Goal: Task Accomplishment & Management: Use online tool/utility

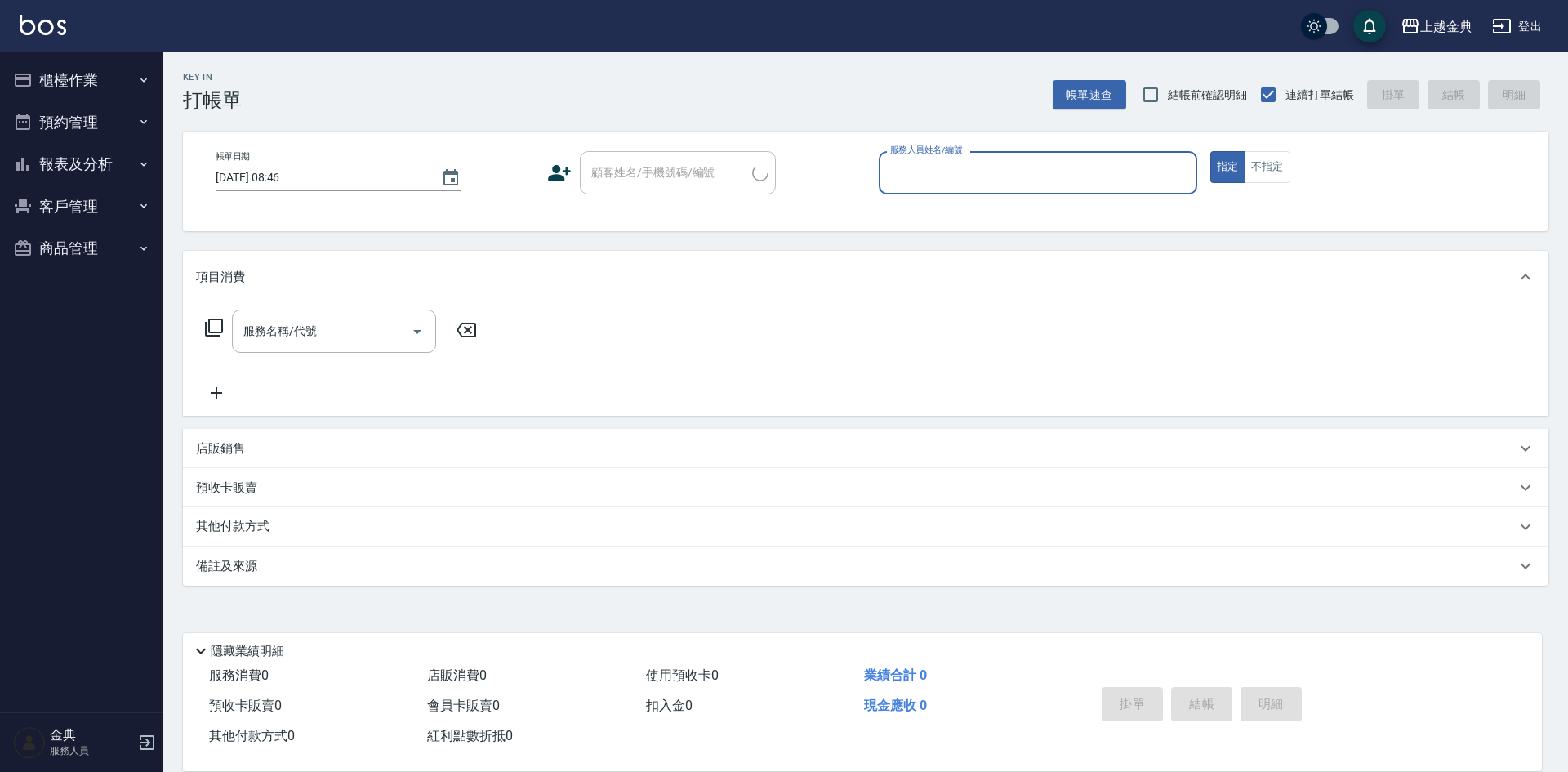
click at [145, 76] on icon "button" at bounding box center [144, 80] width 13 height 13
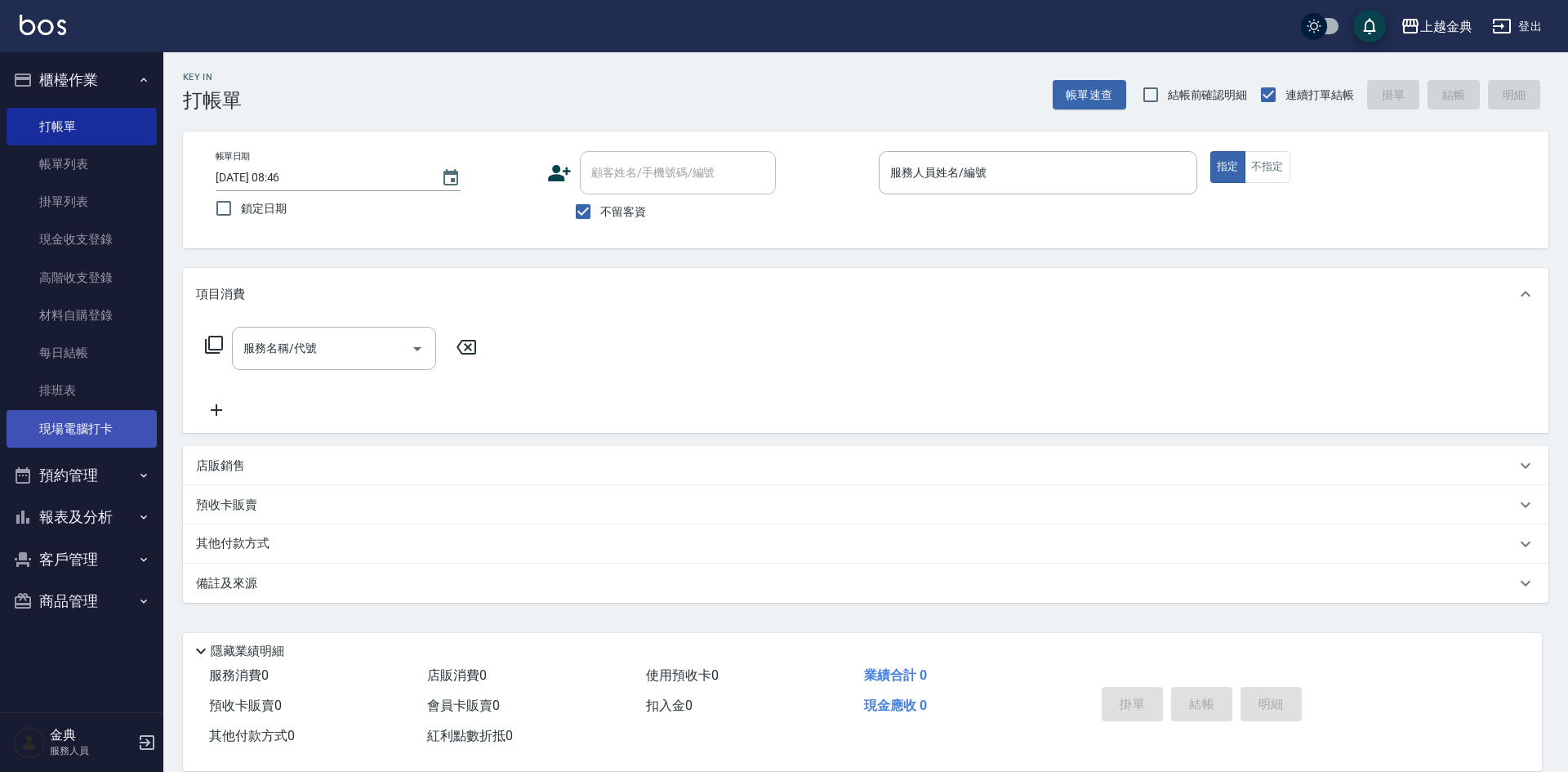
click at [111, 435] on link "現場電腦打卡" at bounding box center [82, 428] width 151 height 37
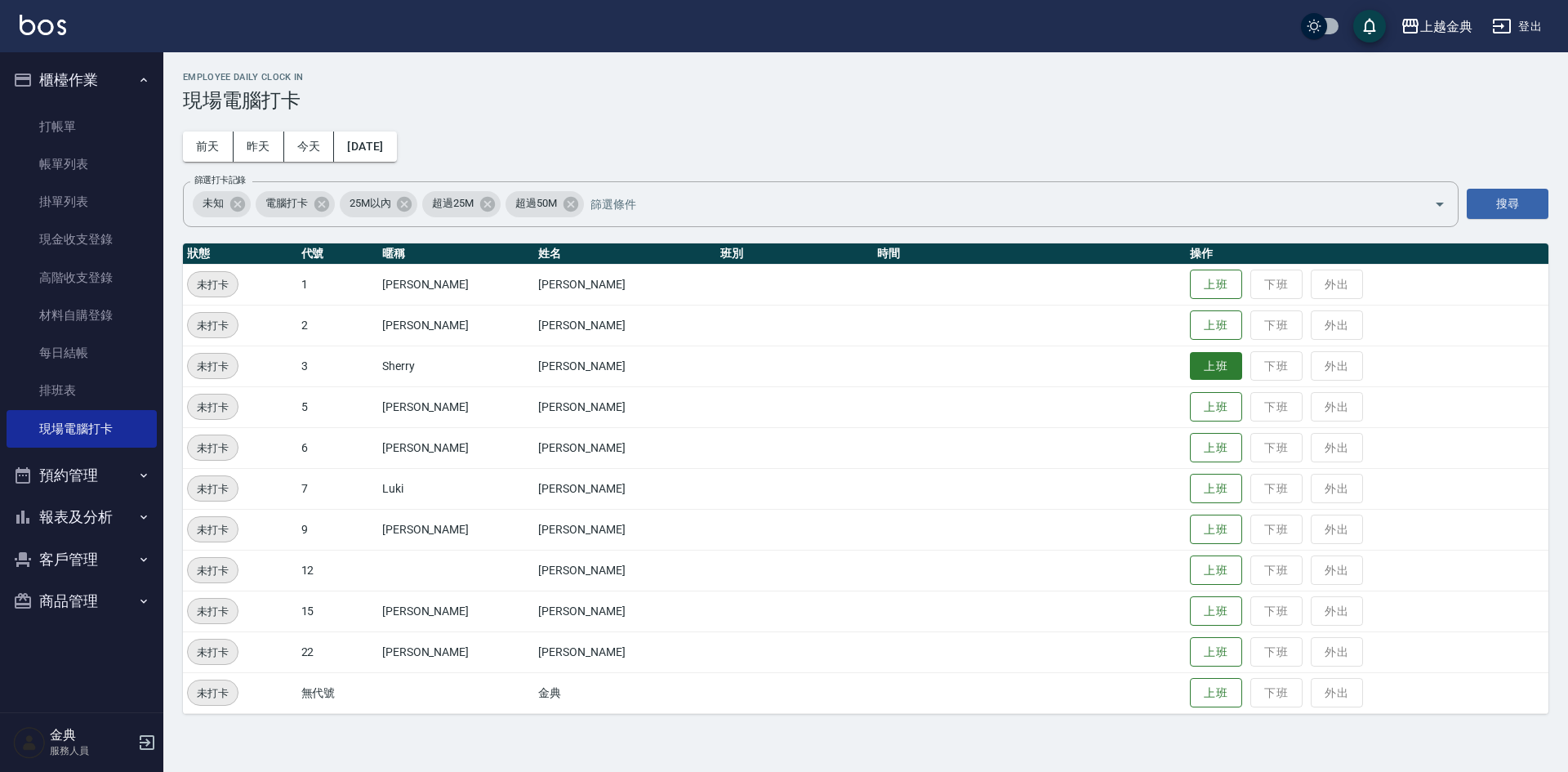
click at [1190, 368] on button "上班" at bounding box center [1216, 367] width 52 height 29
click at [1190, 614] on button "上班" at bounding box center [1216, 612] width 52 height 29
click at [397, 615] on td "[PERSON_NAME]" at bounding box center [456, 611] width 157 height 41
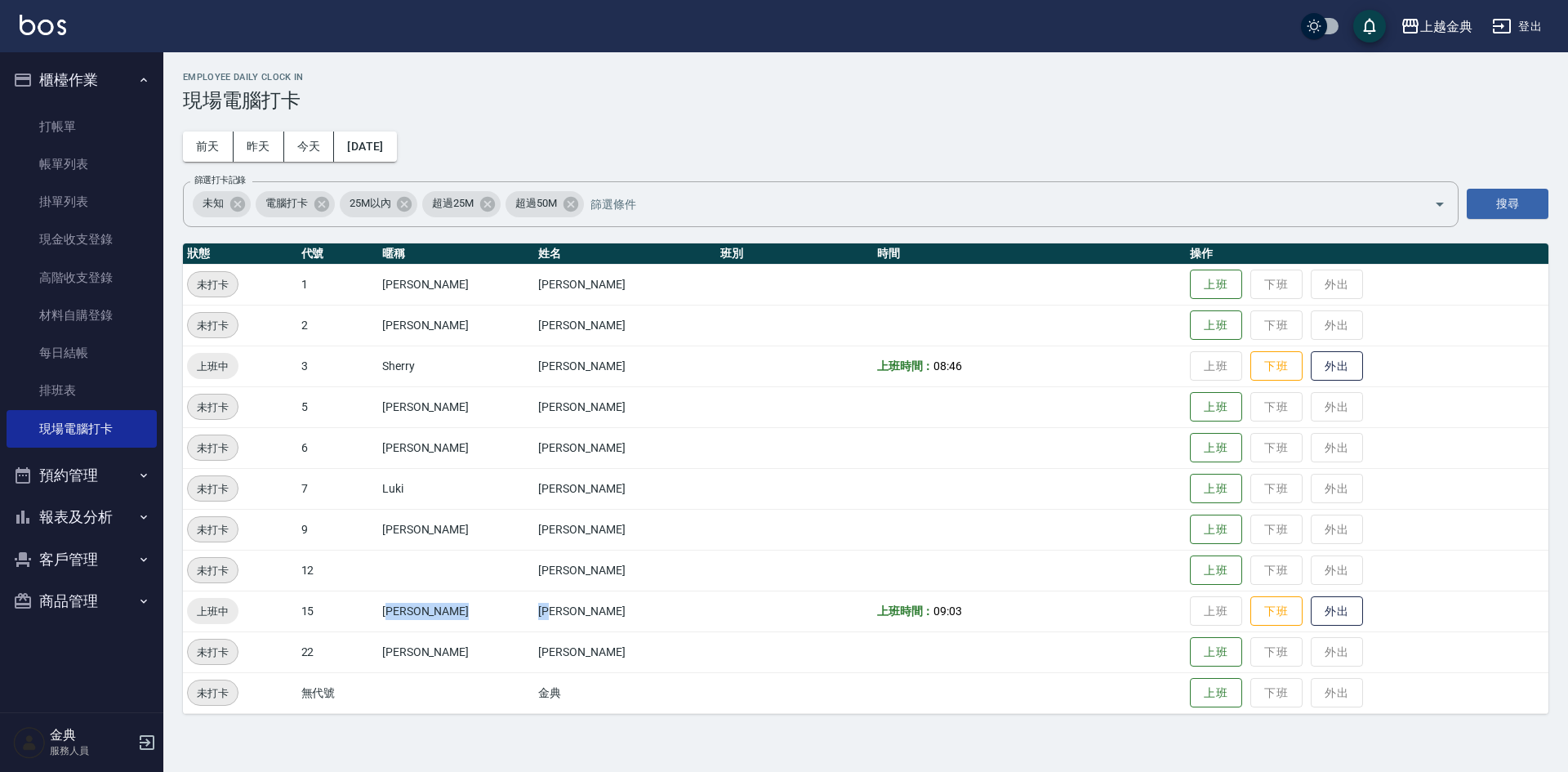
drag, startPoint x: 403, startPoint y: 617, endPoint x: 506, endPoint y: 617, distance: 103.0
click at [506, 617] on tr "上班中 15 [PERSON_NAME] [PERSON_NAME] 上班時間： 09:03 上班 下班 外出" at bounding box center [866, 611] width 1366 height 41
drag, startPoint x: 400, startPoint y: 614, endPoint x: 919, endPoint y: 611, distance: 519.0
click at [919, 611] on tr "上班中 15 [PERSON_NAME] [PERSON_NAME] 上班時間： 09:03 上班 下班 外出" at bounding box center [866, 611] width 1366 height 41
click at [937, 635] on td at bounding box center [1030, 652] width 312 height 41
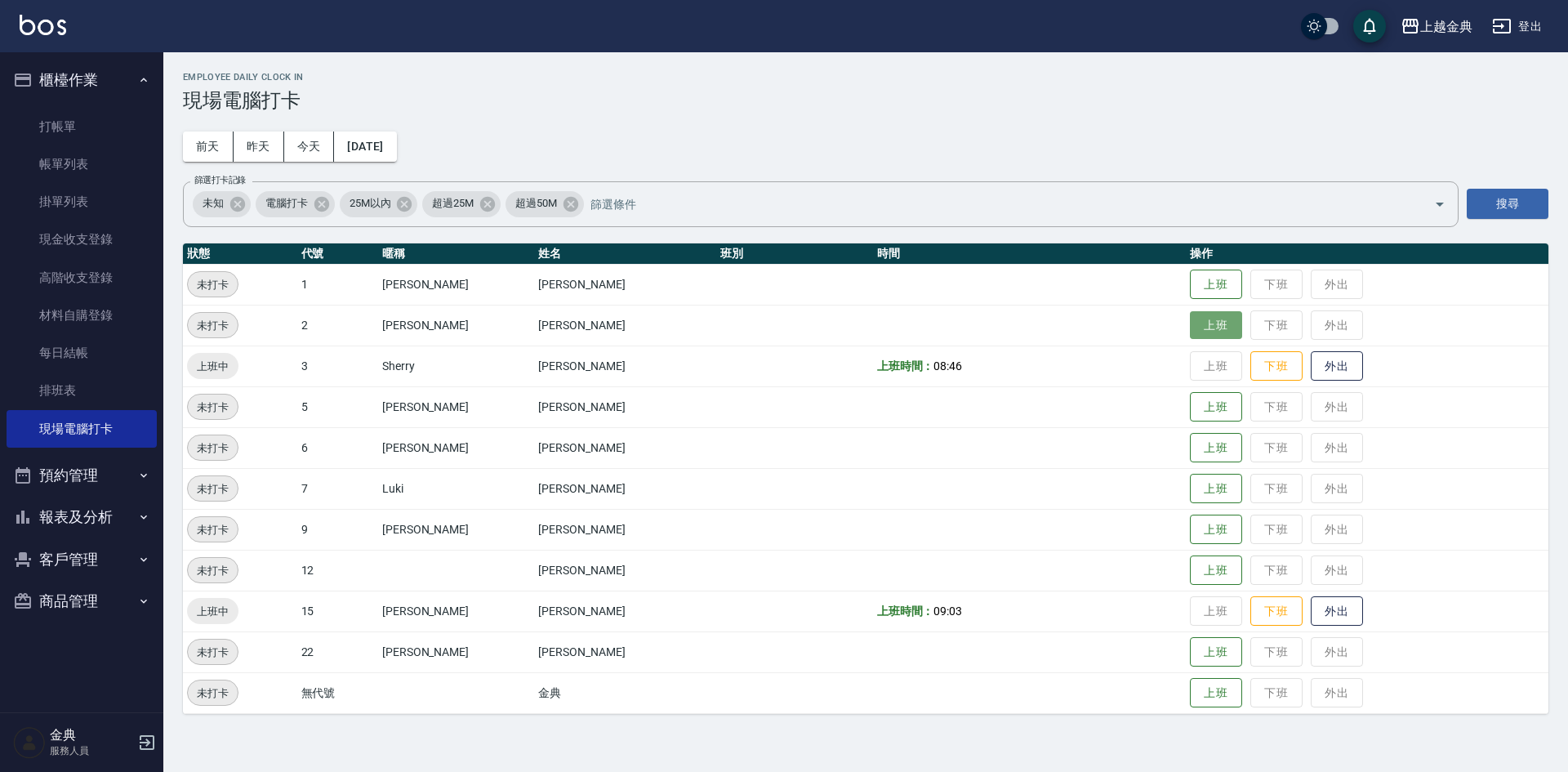
click at [1207, 324] on button "上班" at bounding box center [1216, 326] width 52 height 29
click at [1190, 446] on button "上班" at bounding box center [1216, 448] width 52 height 29
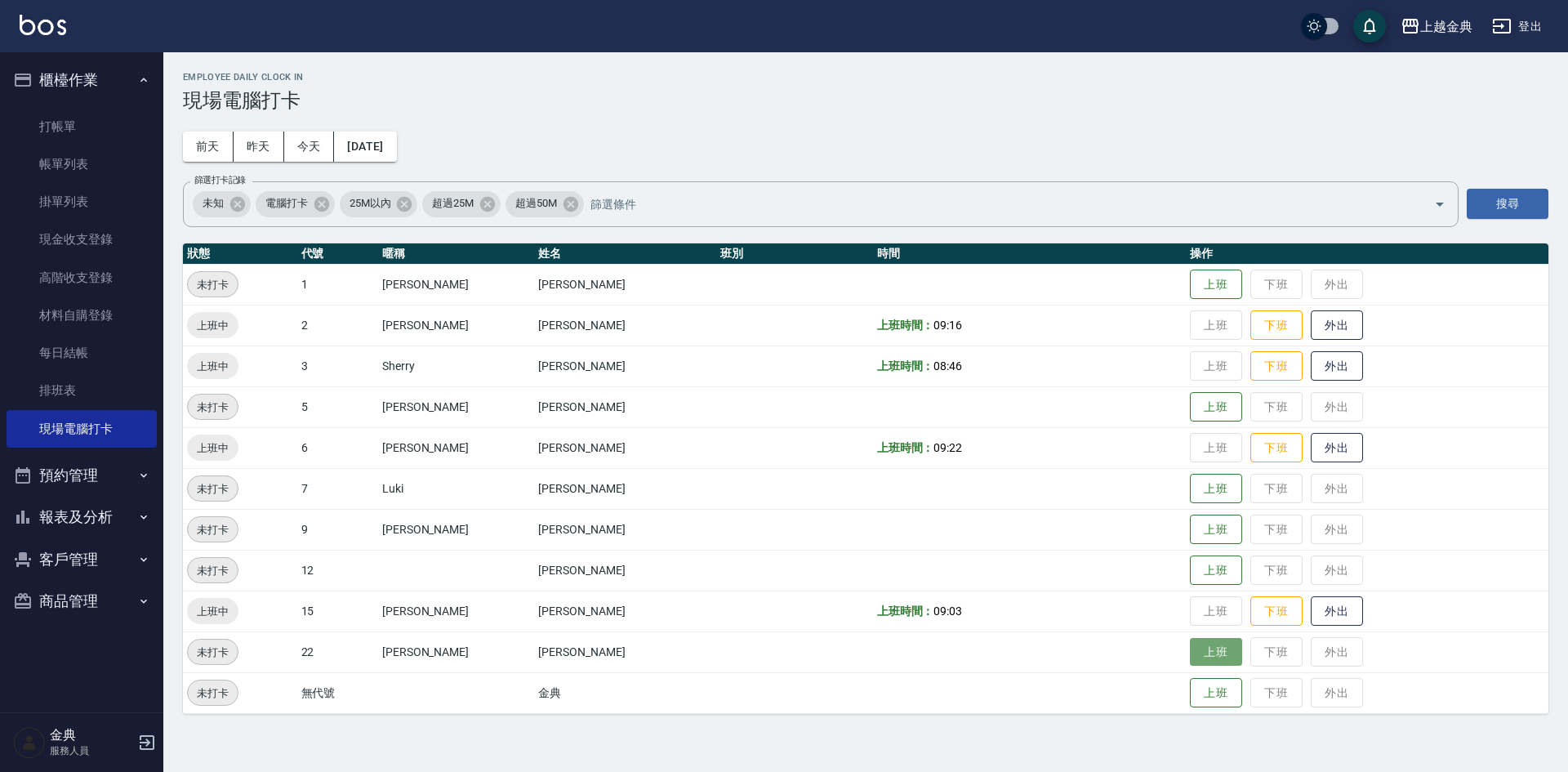
click at [1197, 658] on button "上班" at bounding box center [1216, 653] width 52 height 29
click at [1190, 484] on button "上班" at bounding box center [1216, 489] width 52 height 29
click at [323, 148] on button "今天" at bounding box center [309, 147] width 50 height 30
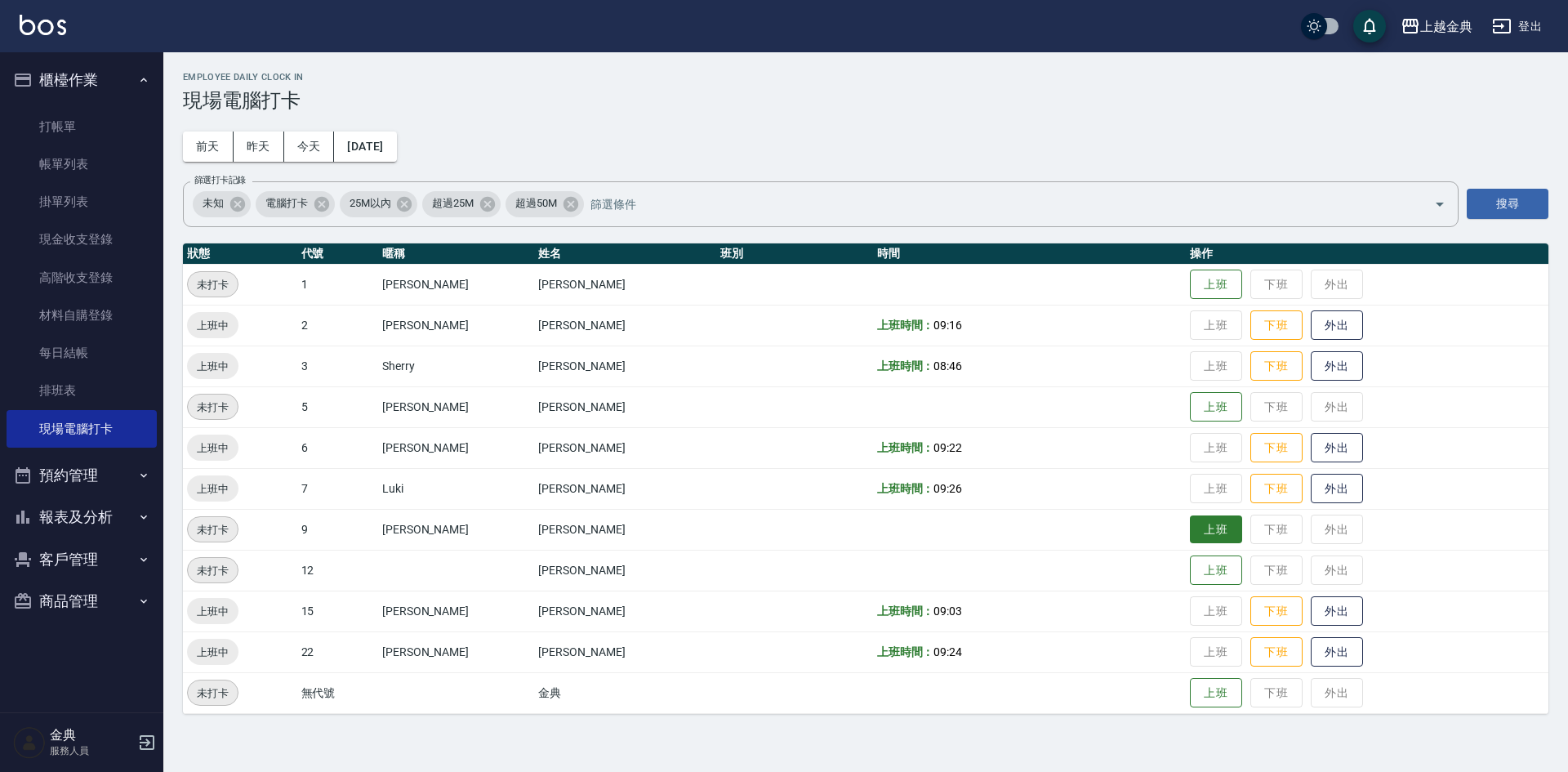
click at [1196, 531] on button "上班" at bounding box center [1216, 530] width 52 height 29
